Goal: Transaction & Acquisition: Purchase product/service

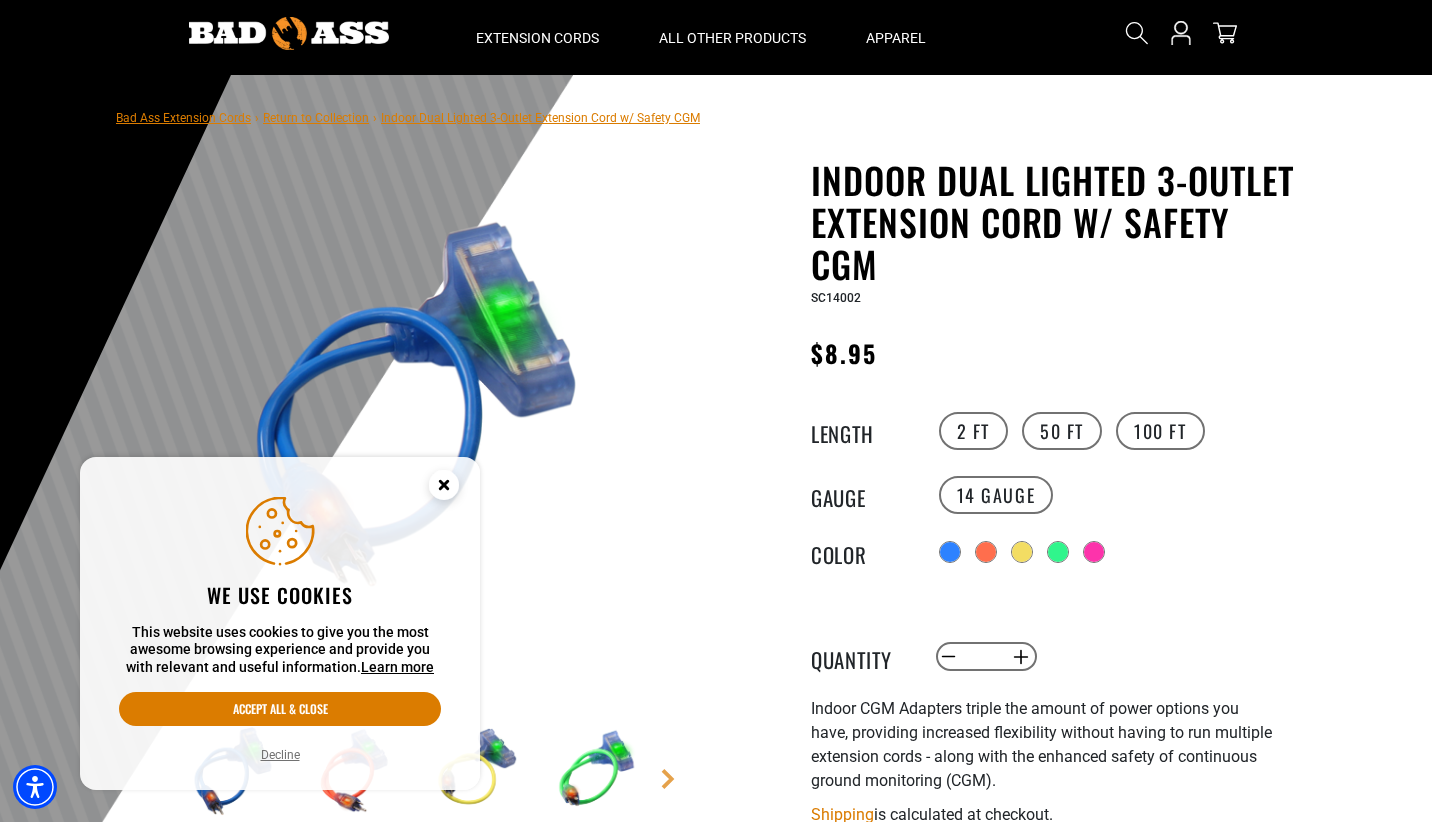
scroll to position [58, 0]
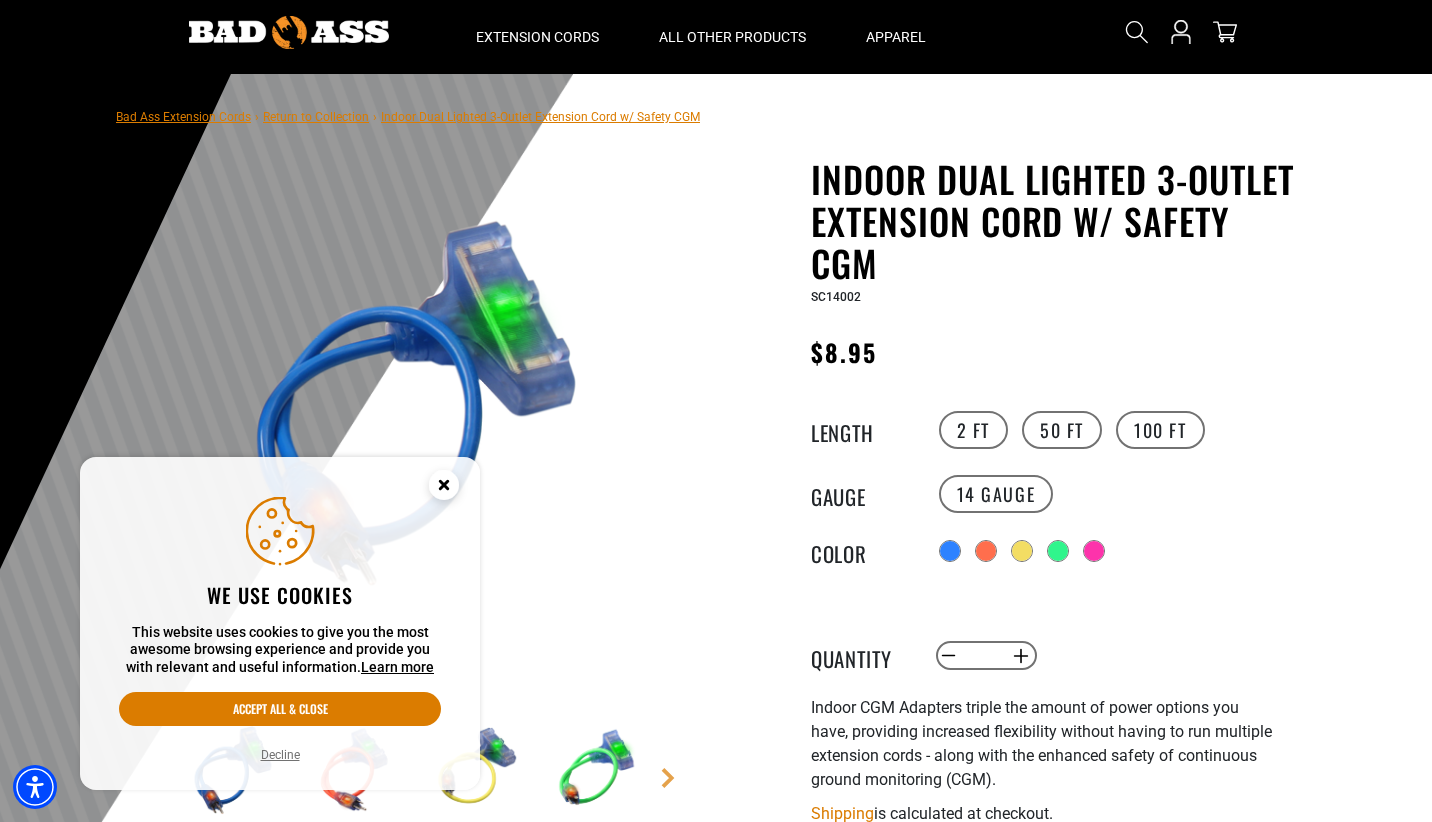
click at [280, 746] on button "Decline" at bounding box center [280, 755] width 51 height 20
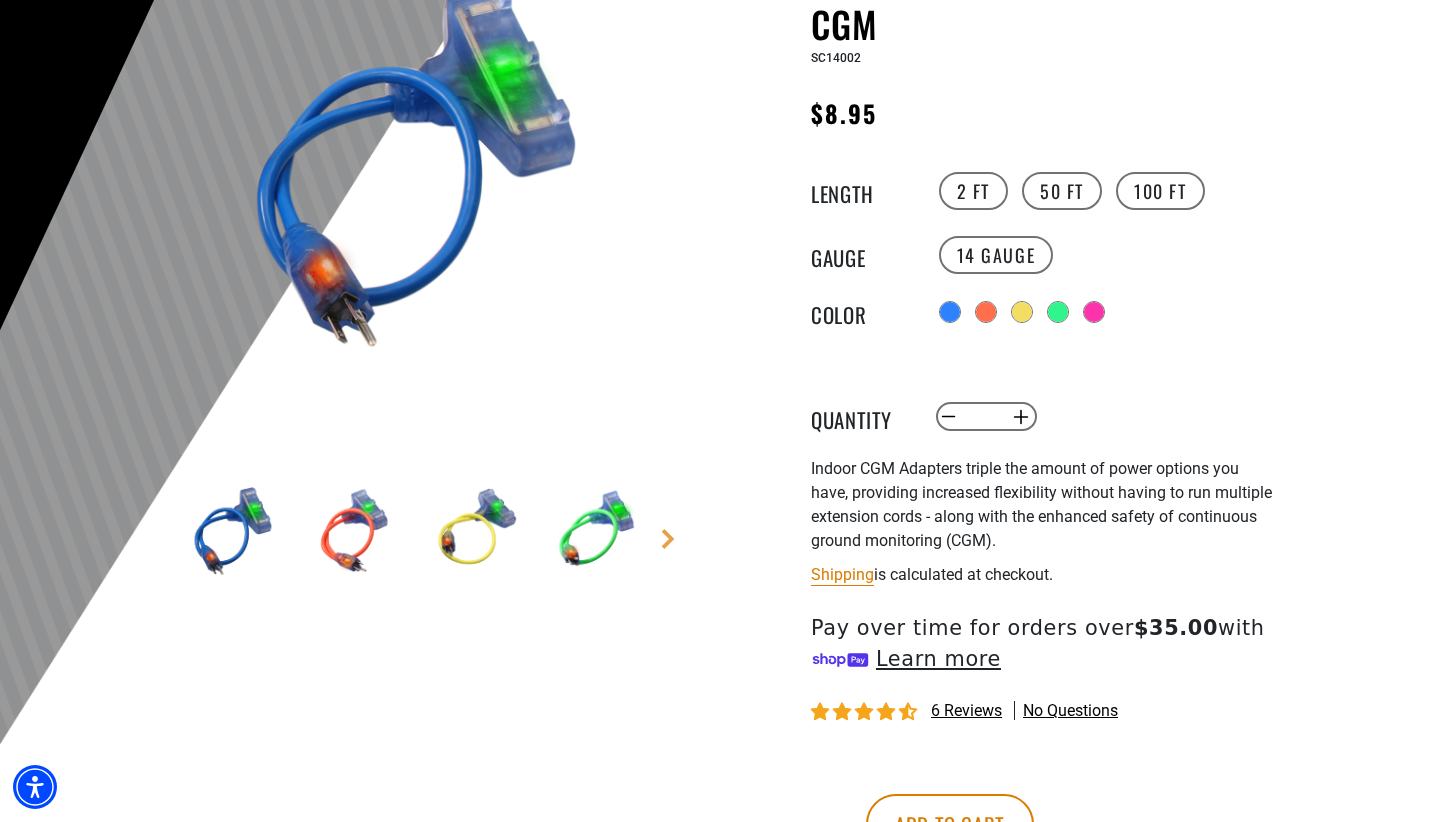
scroll to position [298, 0]
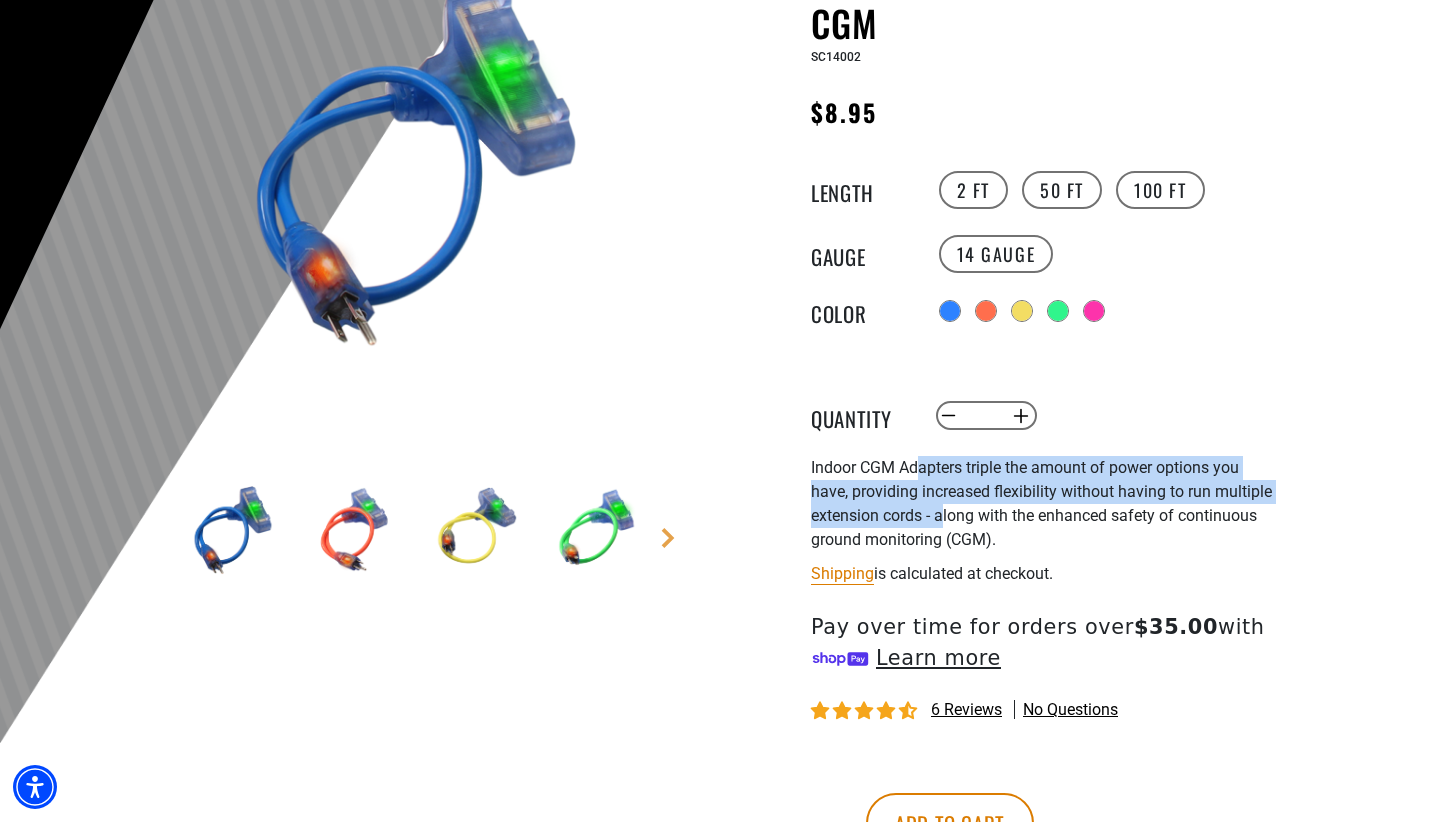
drag, startPoint x: 925, startPoint y: 469, endPoint x: 950, endPoint y: 512, distance: 49.7
click at [950, 512] on span "Indoor CGM Adapters triple the amount of power options you have, providing incr…" at bounding box center [1041, 503] width 461 height 91
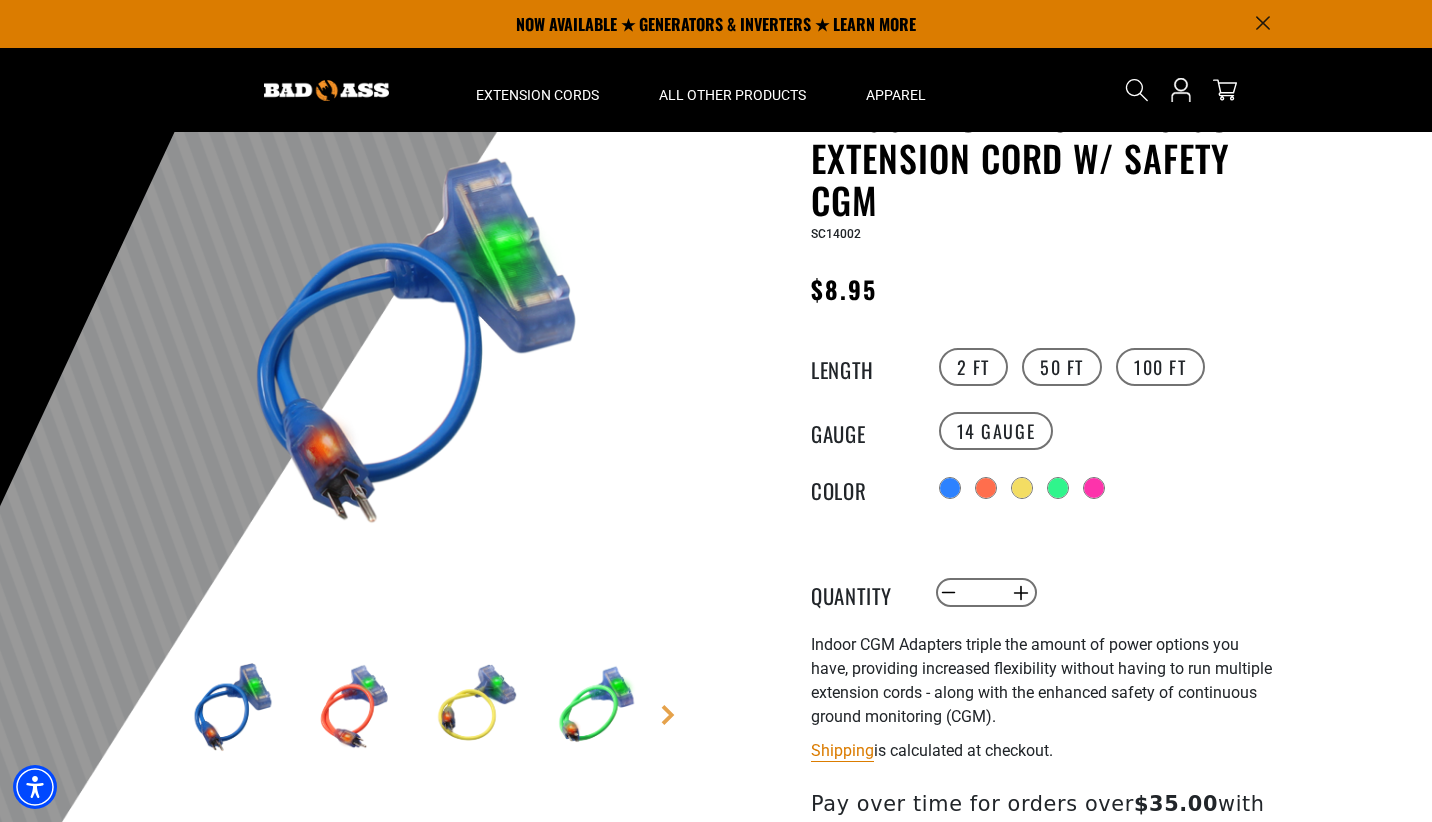
scroll to position [109, 0]
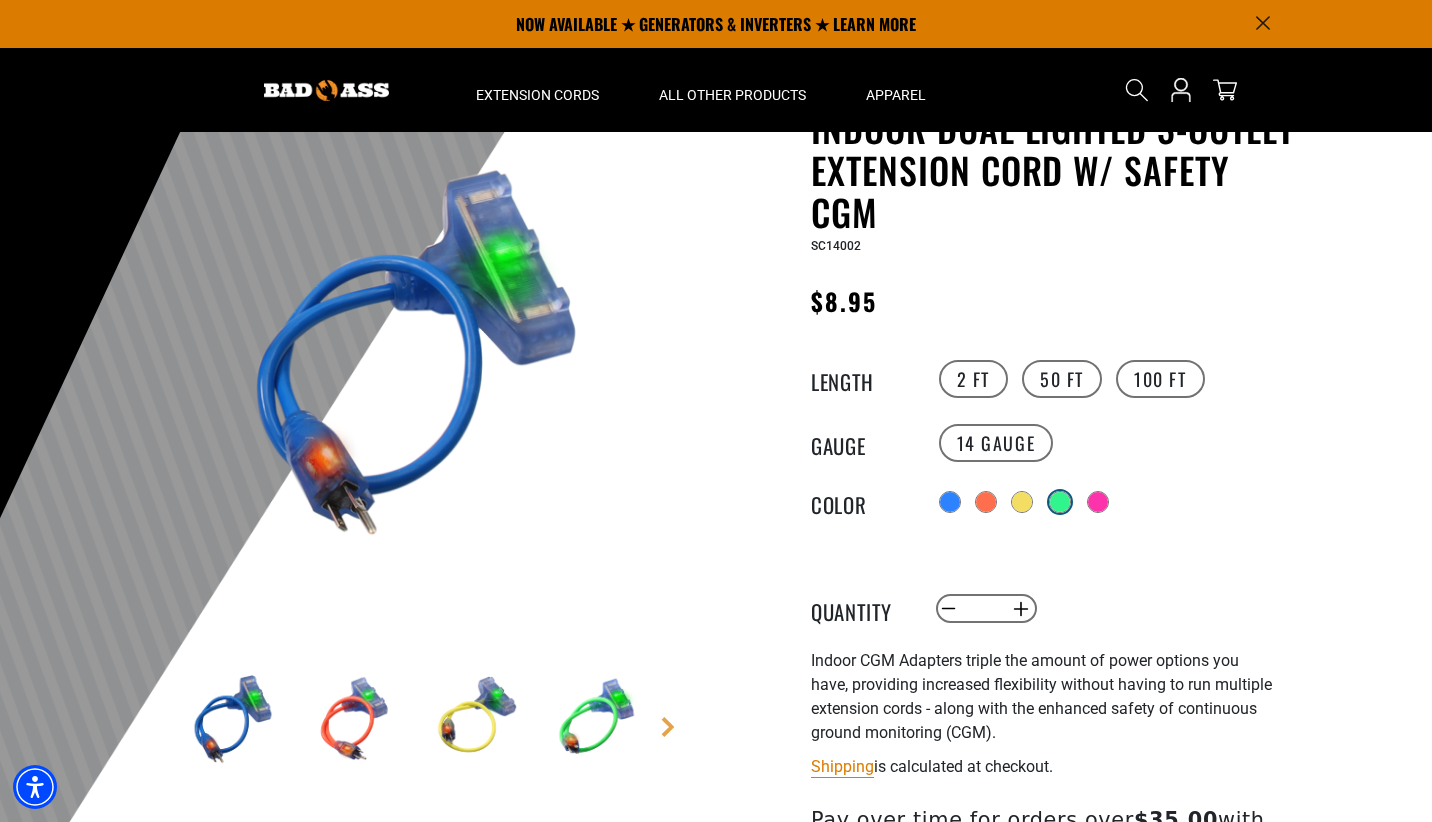
click at [1054, 494] on div at bounding box center [1060, 502] width 20 height 20
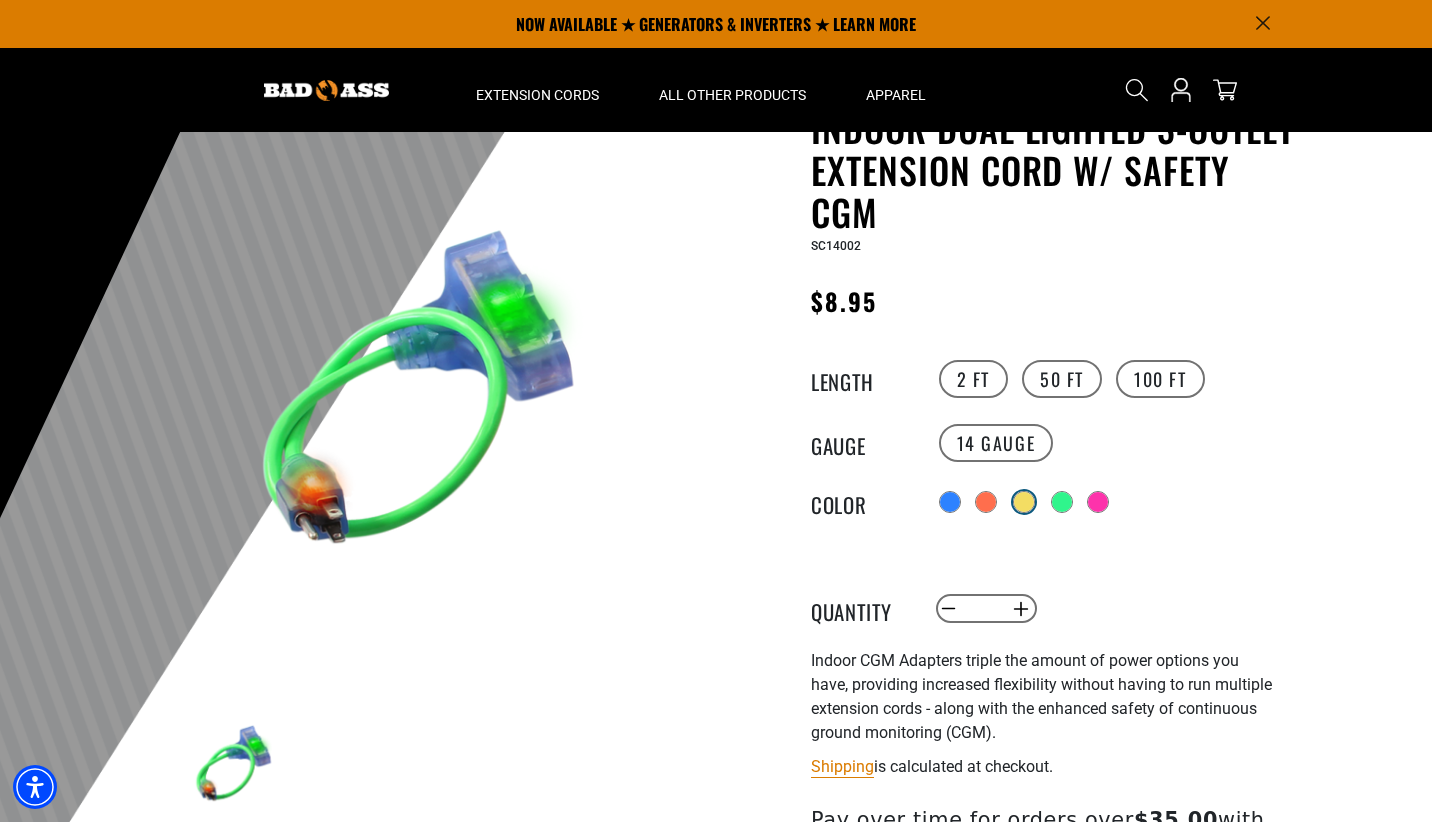
click at [1018, 499] on div at bounding box center [1024, 502] width 20 height 20
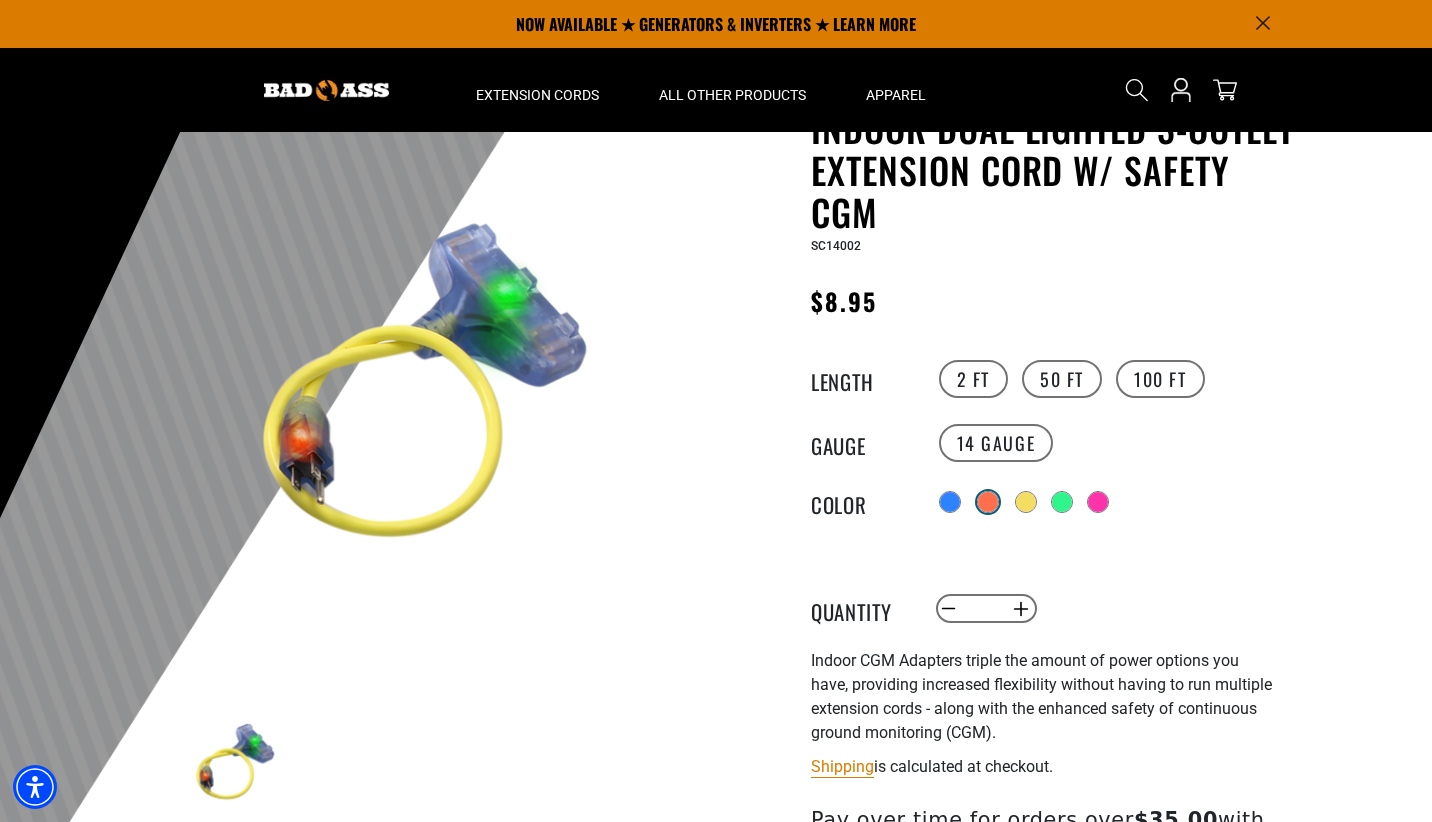
click at [987, 499] on div at bounding box center [988, 502] width 20 height 20
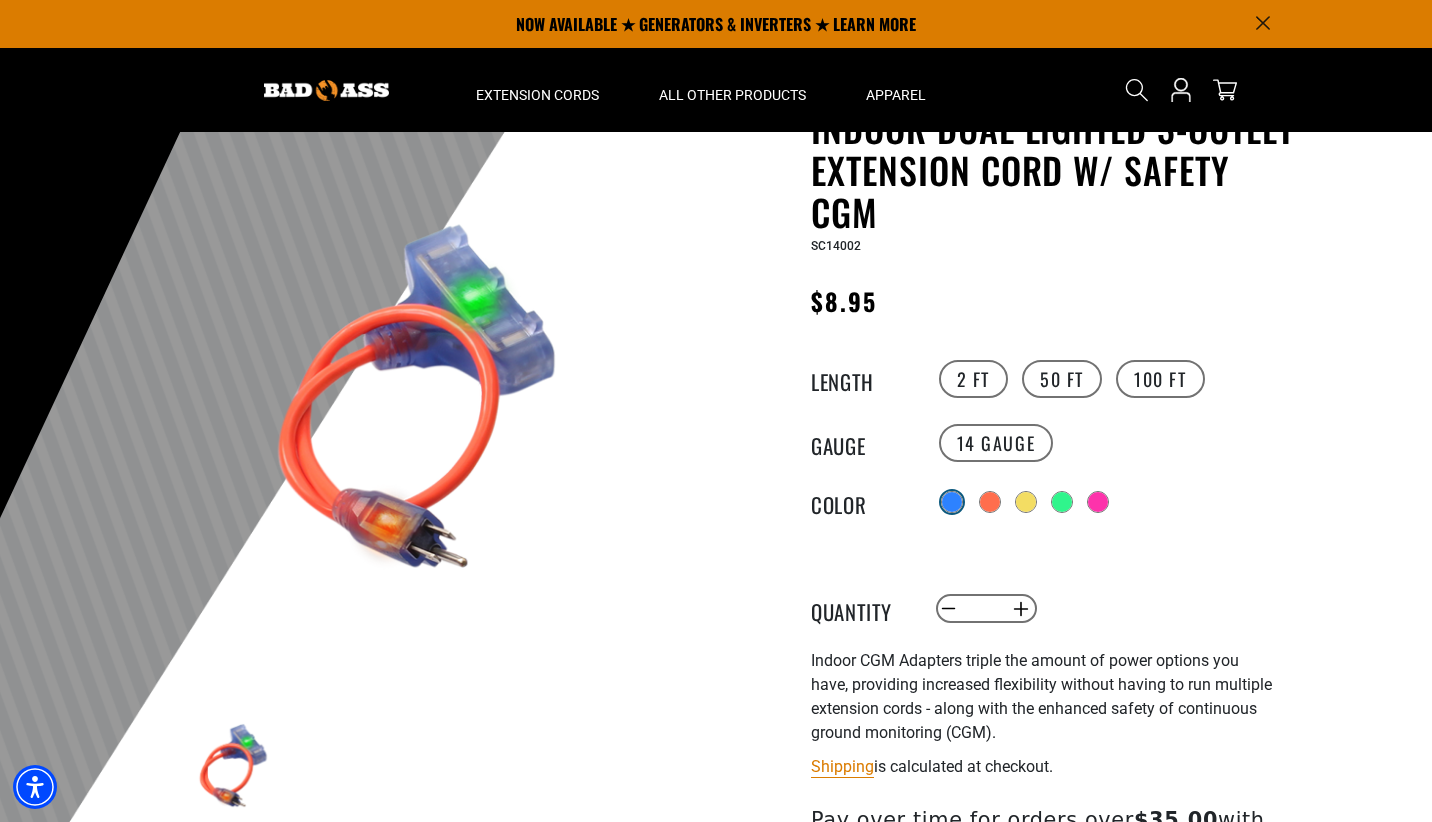
click at [948, 498] on div at bounding box center [952, 502] width 20 height 20
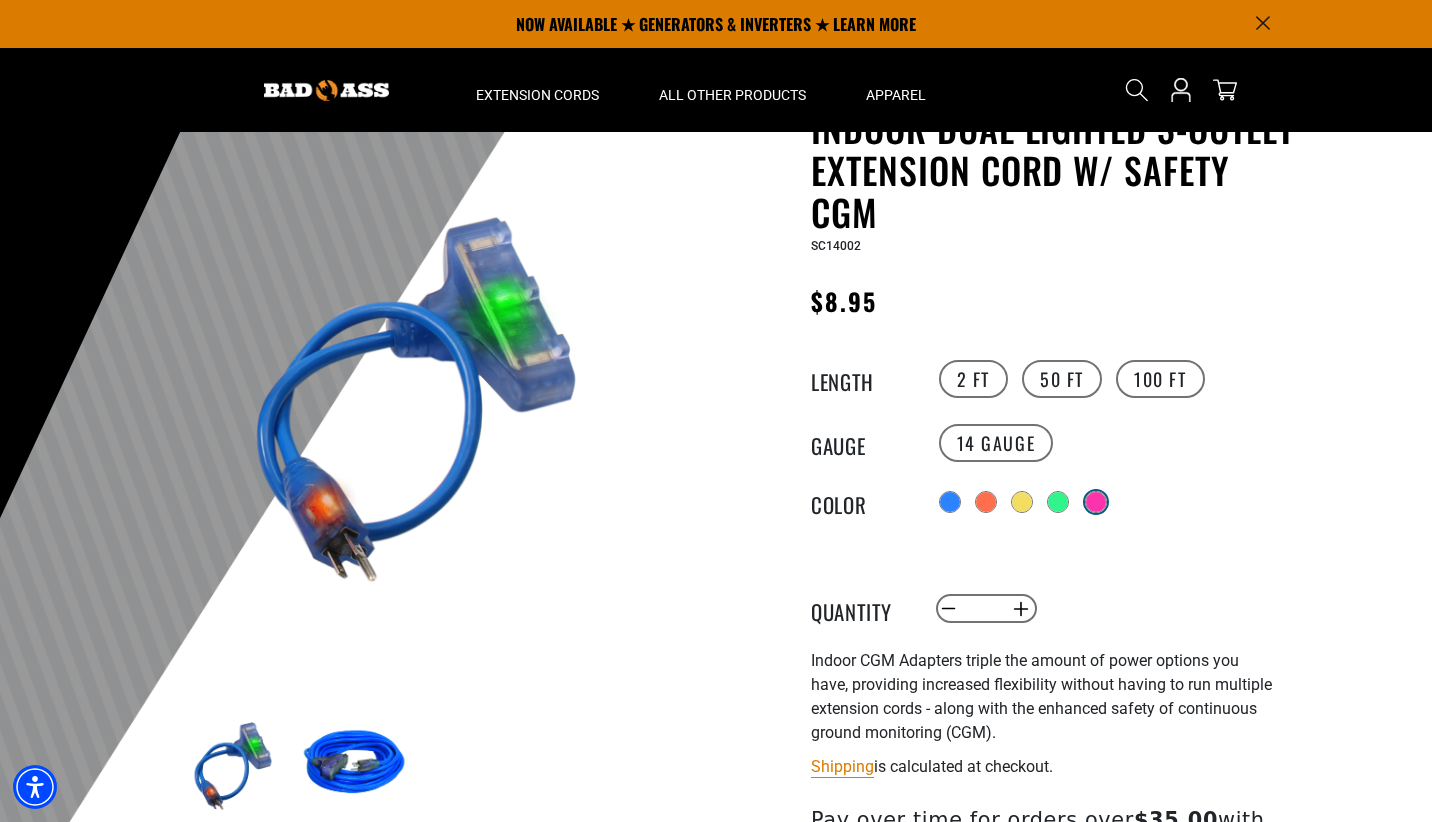
click at [1103, 494] on div at bounding box center [1096, 502] width 20 height 20
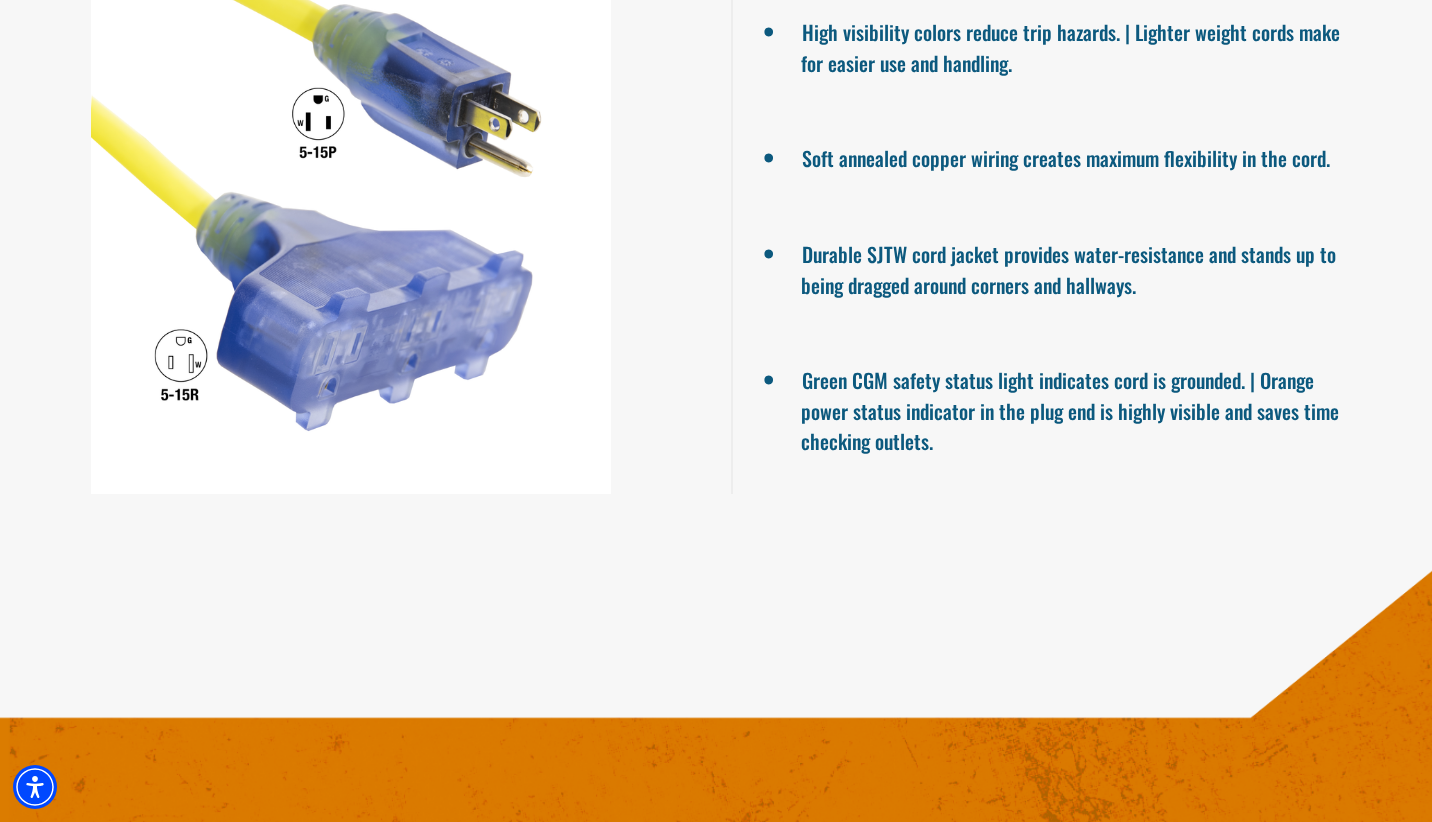
scroll to position [2019, 0]
